Goal: Communication & Community: Share content

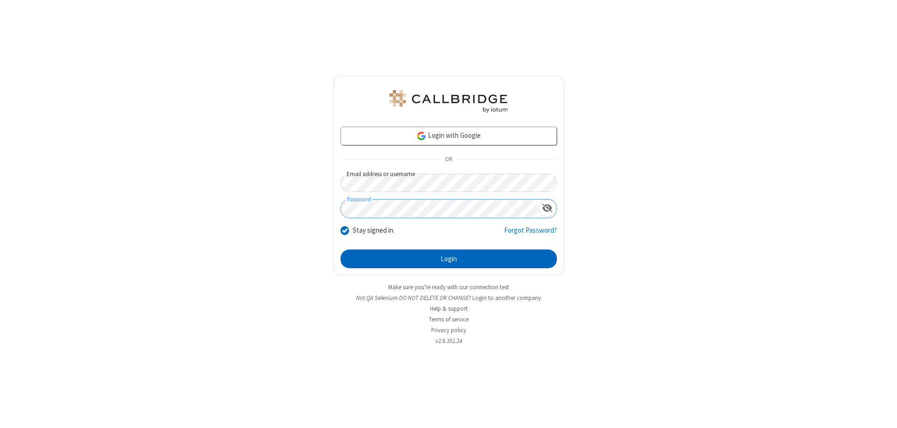
click at [448, 259] on button "Login" at bounding box center [449, 258] width 216 height 19
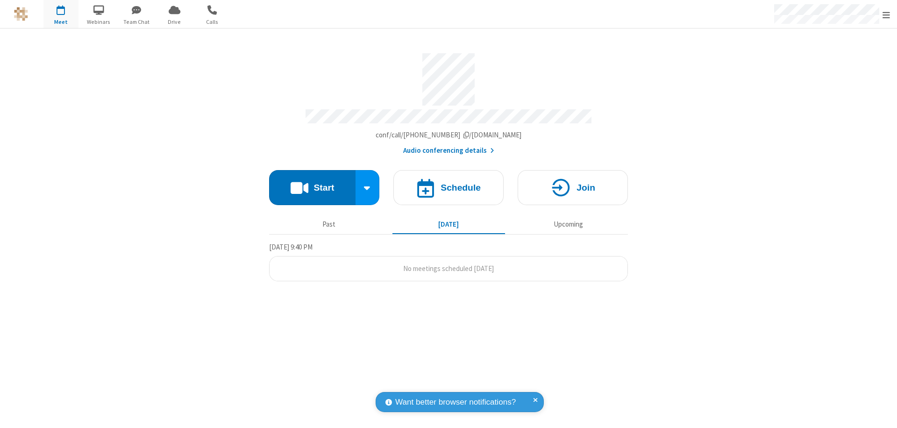
click at [312, 183] on button "Start" at bounding box center [312, 187] width 86 height 35
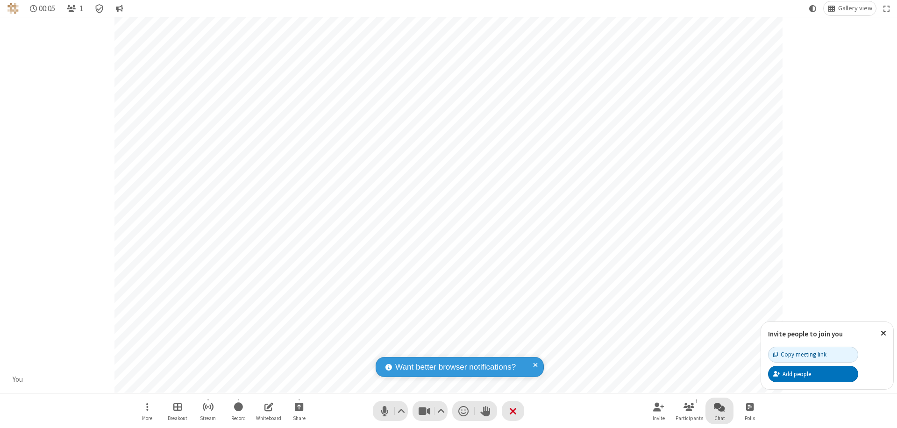
click at [719, 406] on span "Open chat" at bounding box center [719, 407] width 11 height 12
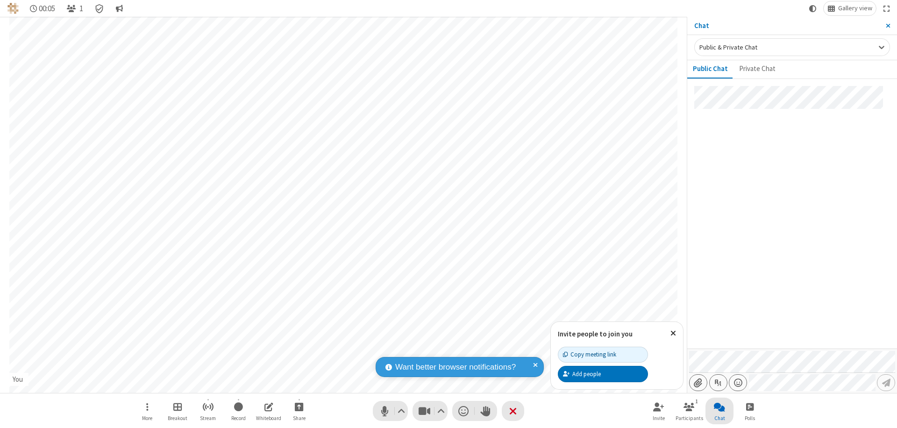
type input "C:\fakepath\doc_test.docx"
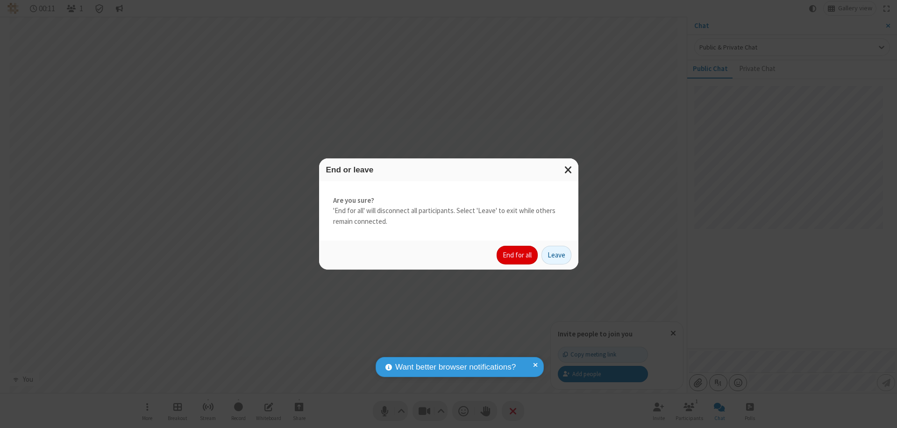
click at [518, 255] on button "End for all" at bounding box center [517, 255] width 41 height 19
